Goal: Find specific page/section: Find specific page/section

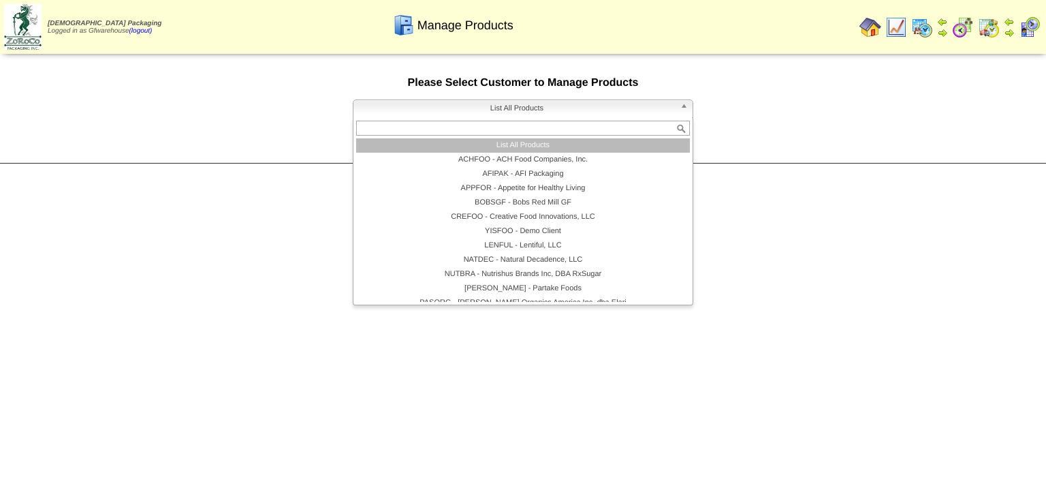
click at [684, 109] on b at bounding box center [686, 109] width 12 height 18
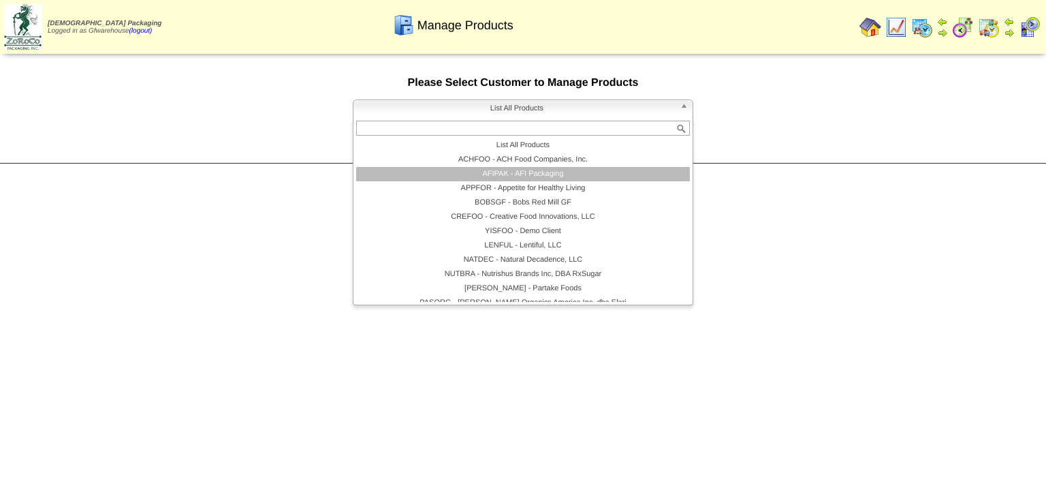
click at [506, 177] on li "AFIPAK - AFI Packaging" at bounding box center [523, 174] width 334 height 14
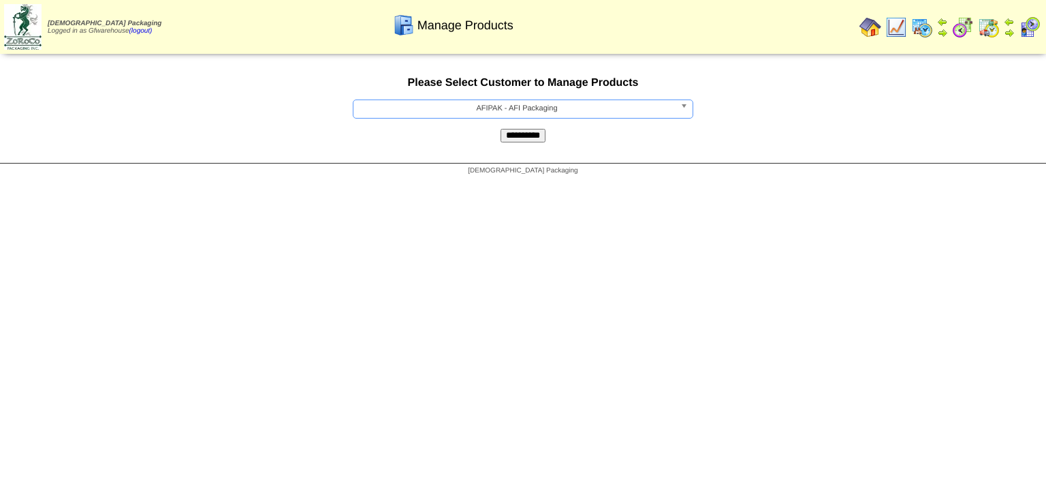
click at [531, 142] on input "**********" at bounding box center [523, 136] width 45 height 14
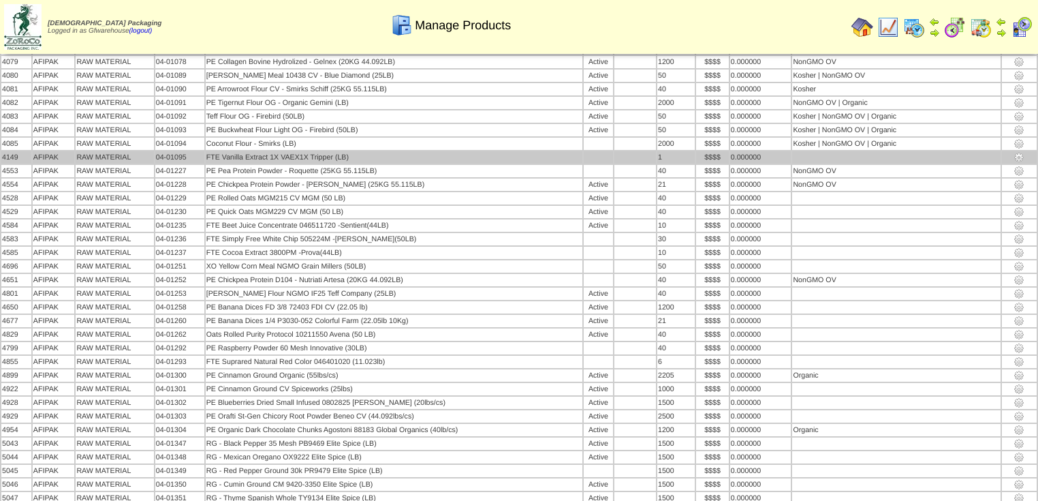
scroll to position [3572, 0]
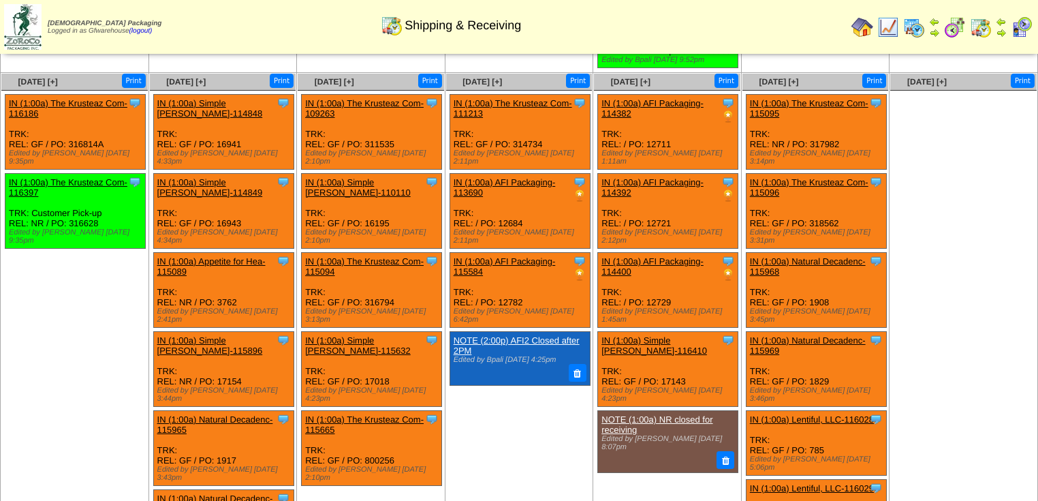
scroll to position [649, 0]
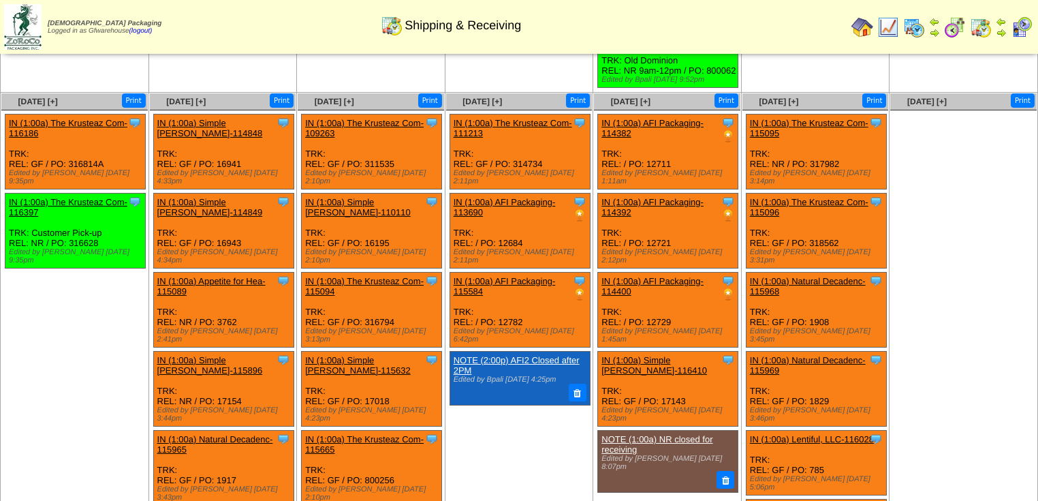
drag, startPoint x: 786, startPoint y: 97, endPoint x: 885, endPoint y: 83, distance: 100.5
click at [1000, 110] on ul at bounding box center [963, 212] width 146 height 204
